Goal: Task Accomplishment & Management: Manage account settings

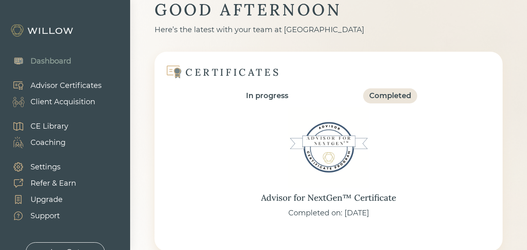
scroll to position [41, 0]
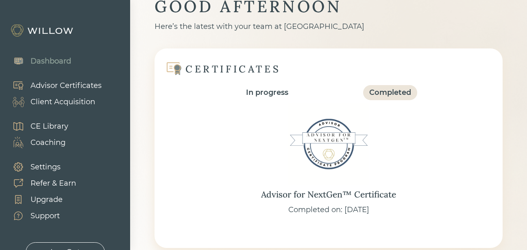
click at [49, 108] on div "Client Acquisition" at bounding box center [49, 102] width 91 height 16
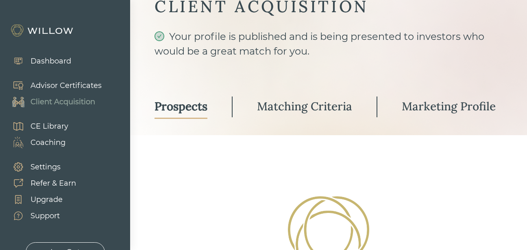
click at [59, 101] on div "Client Acquisition" at bounding box center [63, 101] width 65 height 11
select select "3"
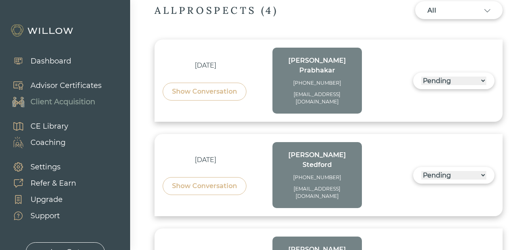
scroll to position [244, 0]
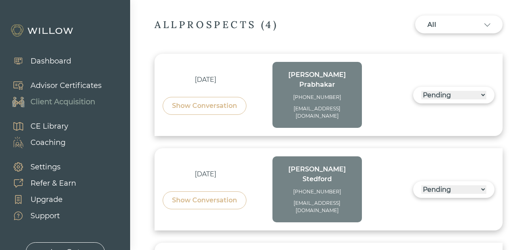
click at [217, 101] on div "Show Conversation" at bounding box center [204, 106] width 65 height 10
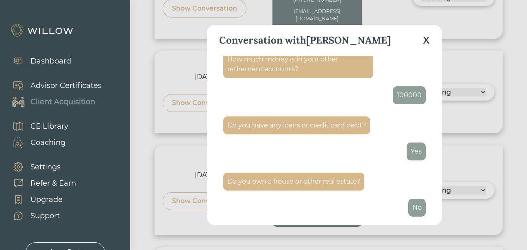
scroll to position [394, 0]
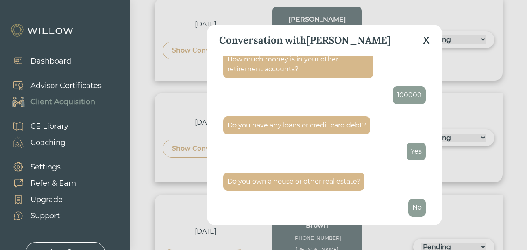
click at [424, 41] on div "X" at bounding box center [426, 40] width 7 height 15
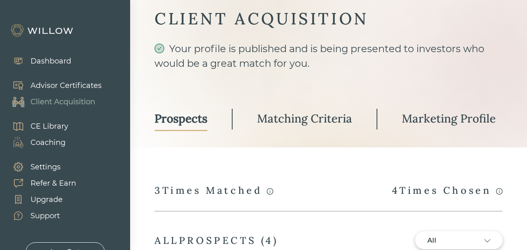
scroll to position [0, 0]
